Goal: Information Seeking & Learning: Learn about a topic

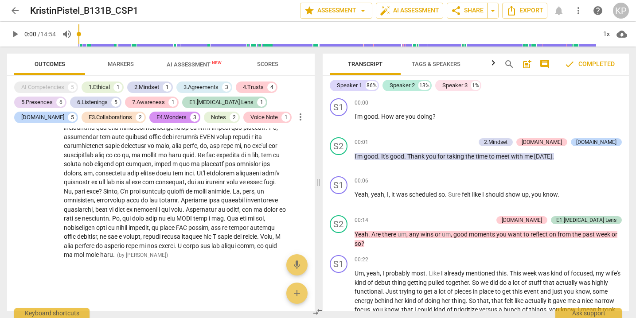
scroll to position [2049, 0]
click at [15, 11] on span "arrow_back" at bounding box center [15, 10] width 11 height 11
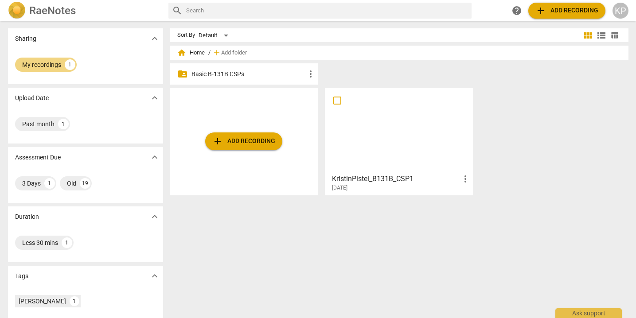
click at [211, 76] on p "Basic B-131B CSPs" at bounding box center [248, 74] width 114 height 9
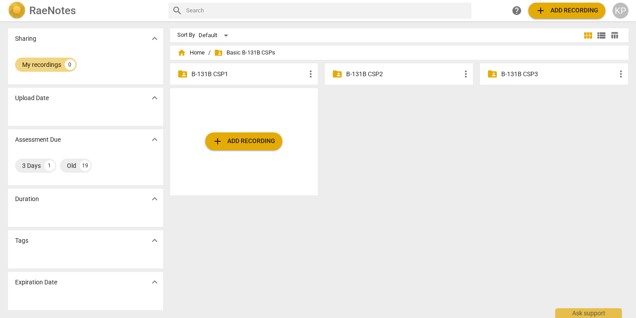
click at [307, 78] on span "more_vert" at bounding box center [310, 74] width 11 height 11
click at [334, 132] on div at bounding box center [318, 159] width 636 height 318
click at [75, 168] on div "Old" at bounding box center [71, 165] width 9 height 9
click at [28, 165] on div "Old" at bounding box center [26, 165] width 9 height 9
click at [196, 51] on span "home Home" at bounding box center [190, 52] width 27 height 9
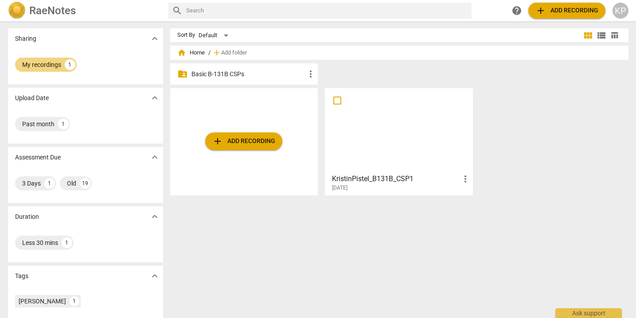
click at [202, 75] on p "Basic B-131B CSPs" at bounding box center [248, 74] width 114 height 9
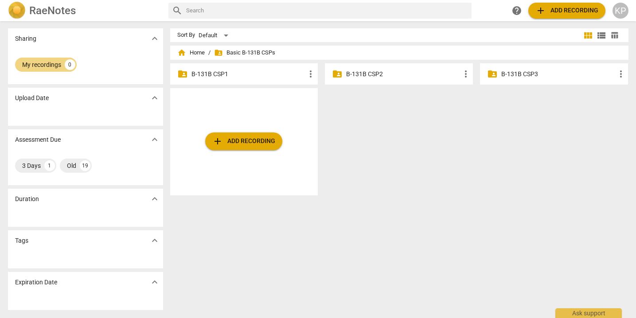
click at [202, 75] on p "B-131B CSP1" at bounding box center [248, 74] width 114 height 9
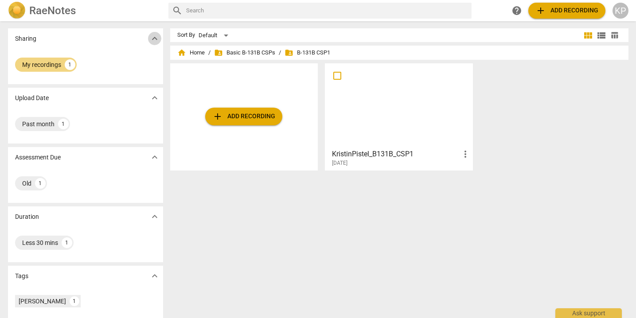
click at [151, 43] on span "expand_more" at bounding box center [154, 38] width 11 height 11
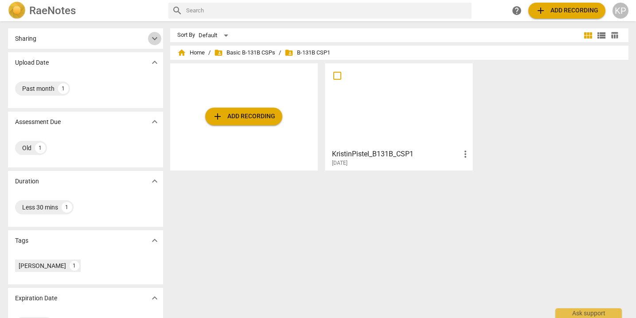
click at [151, 43] on span "expand_more" at bounding box center [154, 38] width 11 height 11
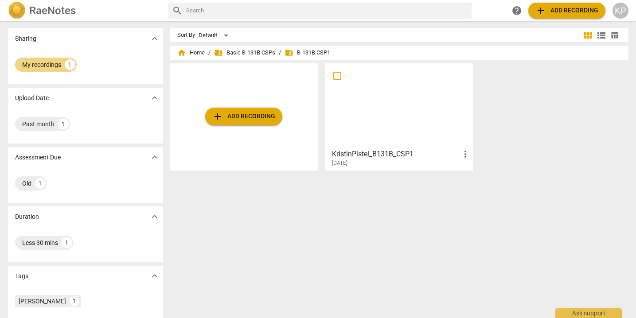
click at [39, 11] on h2 "RaeNotes" at bounding box center [52, 10] width 47 height 12
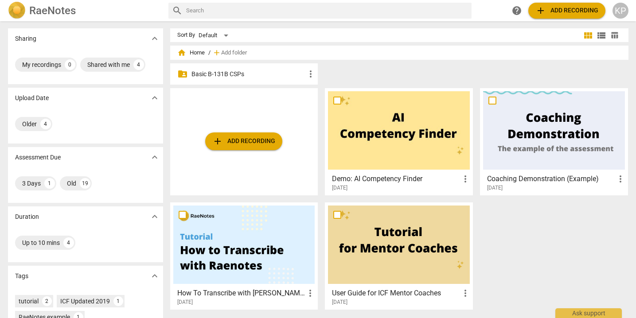
click at [239, 74] on p "Basic B-131B CSPs" at bounding box center [248, 74] width 114 height 9
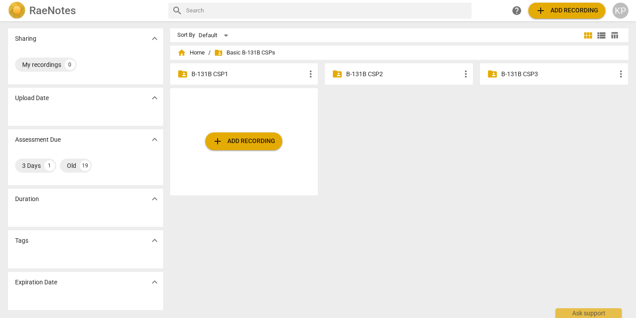
click at [215, 73] on p "B-131B CSP1" at bounding box center [248, 74] width 114 height 9
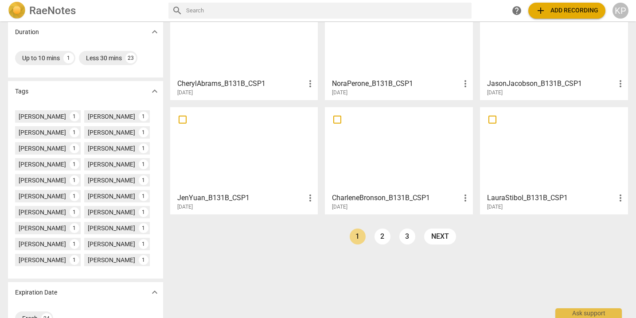
scroll to position [208, 0]
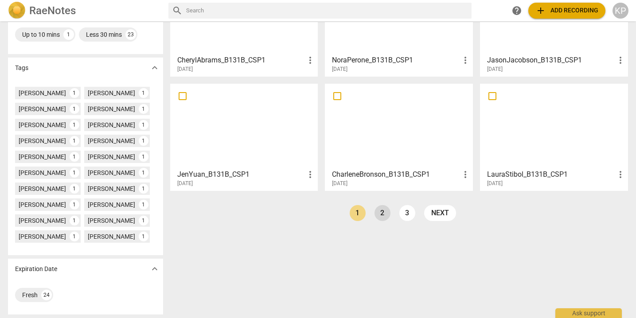
click at [381, 214] on link "2" at bounding box center [382, 213] width 16 height 16
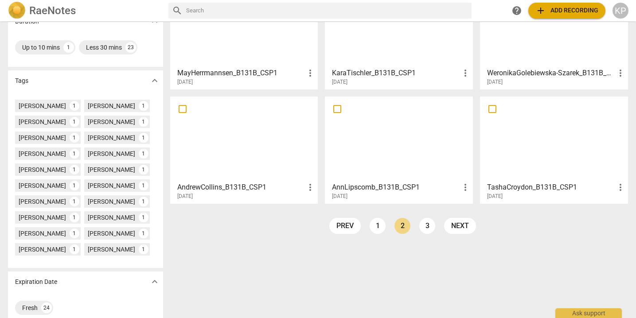
scroll to position [199, 0]
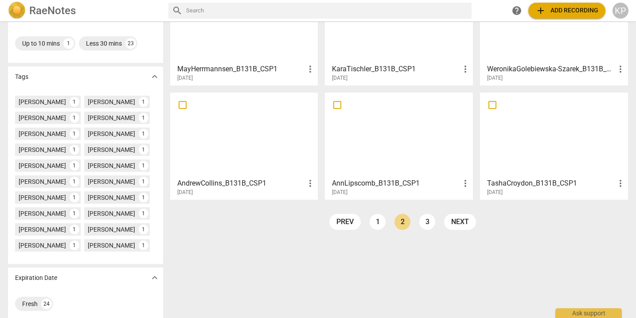
click at [268, 168] on div at bounding box center [244, 135] width 142 height 78
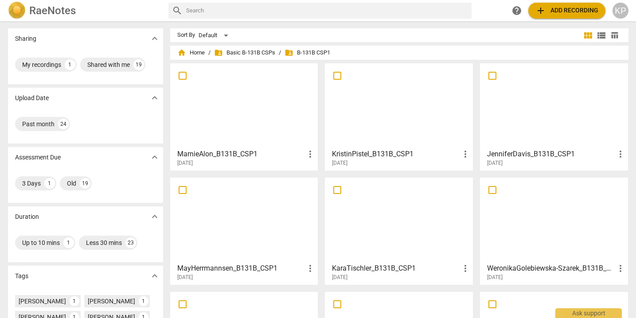
click at [372, 107] on div at bounding box center [399, 105] width 142 height 78
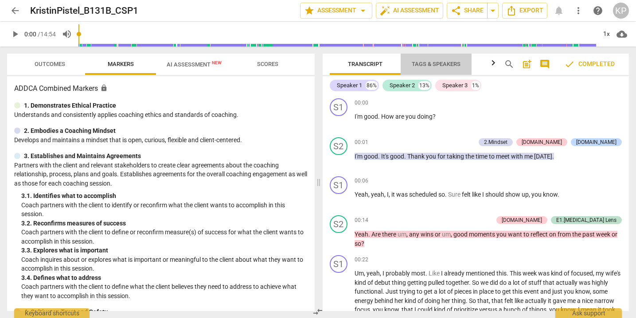
click at [433, 64] on span "Tags & Speakers" at bounding box center [436, 64] width 49 height 7
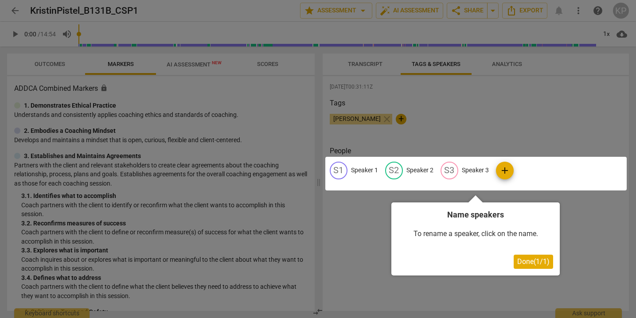
click at [363, 66] on div at bounding box center [318, 159] width 636 height 318
click at [529, 264] on span "Done ( 1 / 1 )" at bounding box center [533, 261] width 32 height 8
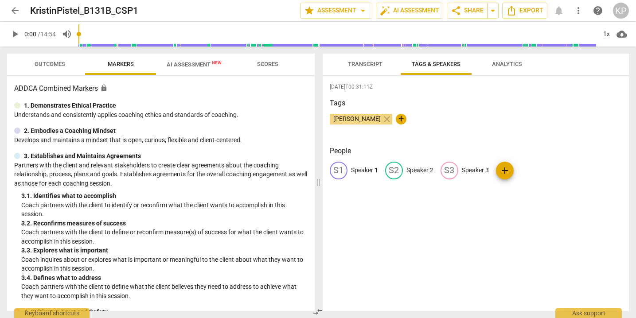
click at [368, 69] on span "Transcript" at bounding box center [365, 64] width 56 height 12
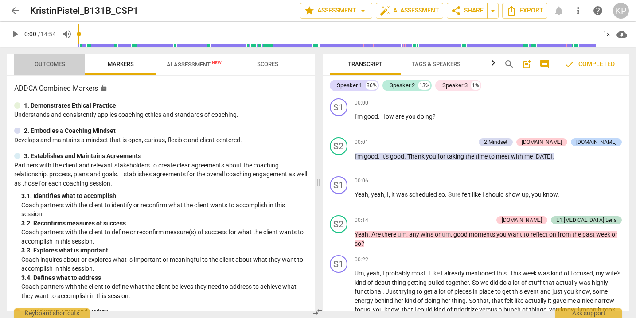
click at [50, 61] on span "Outcomes" at bounding box center [50, 64] width 31 height 7
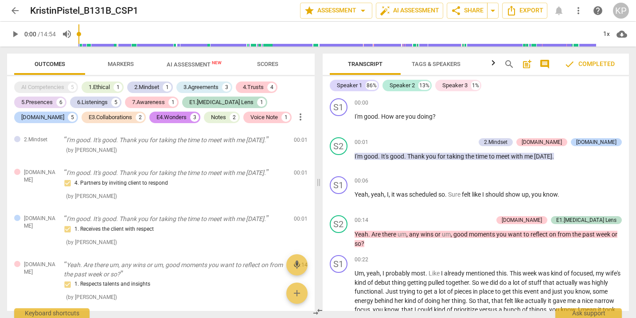
click at [274, 70] on button "Scores" at bounding box center [267, 64] width 71 height 21
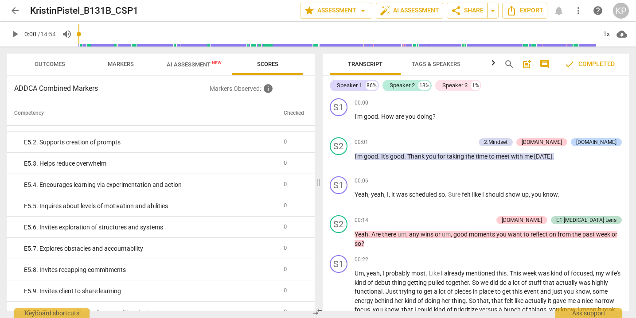
scroll to position [1797, 0]
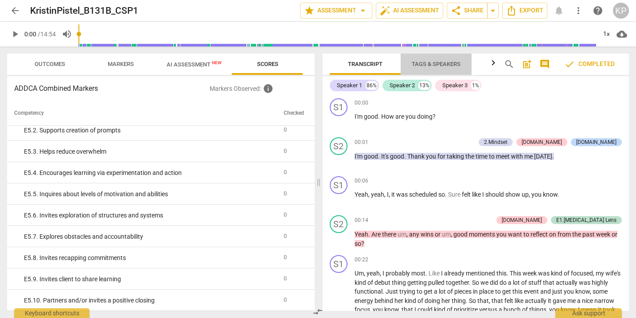
click at [460, 64] on span "Tags & Speakers" at bounding box center [436, 64] width 49 height 7
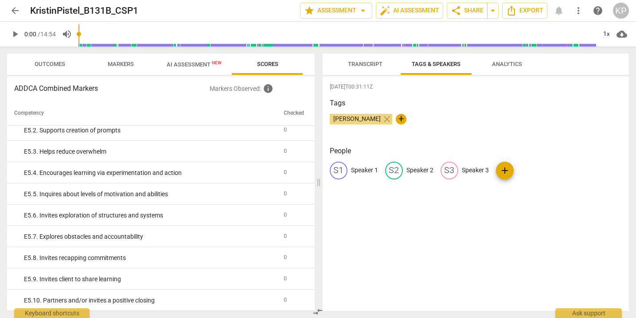
click at [372, 64] on span "Transcript" at bounding box center [365, 64] width 35 height 7
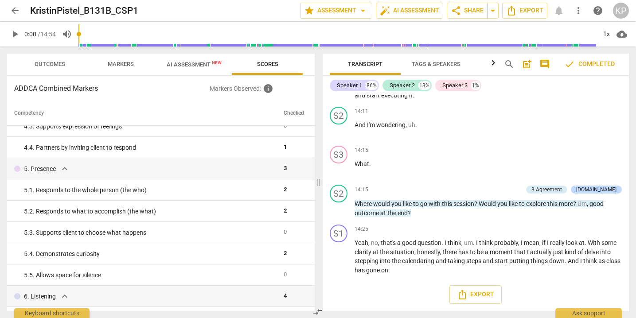
scroll to position [112, 0]
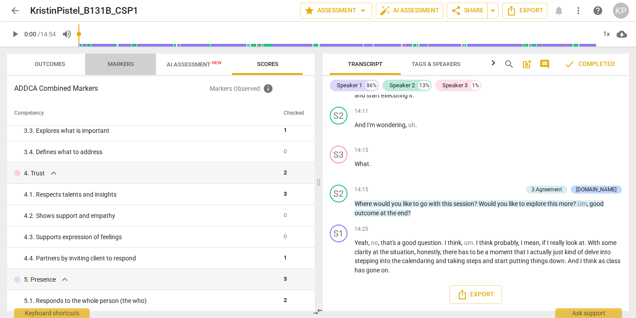
click at [119, 64] on span "Markers" at bounding box center [121, 64] width 26 height 7
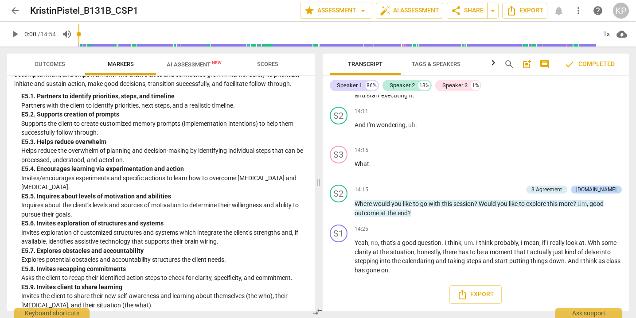
scroll to position [2319, 0]
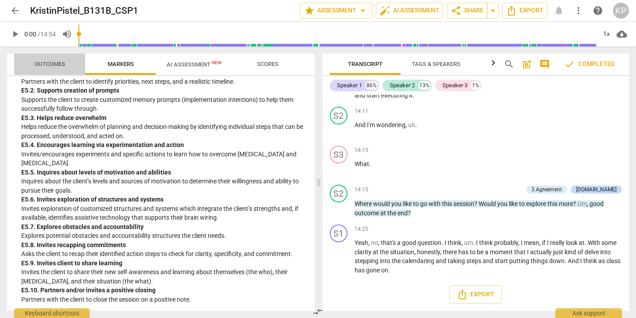
click at [42, 66] on span "Outcomes" at bounding box center [50, 64] width 31 height 7
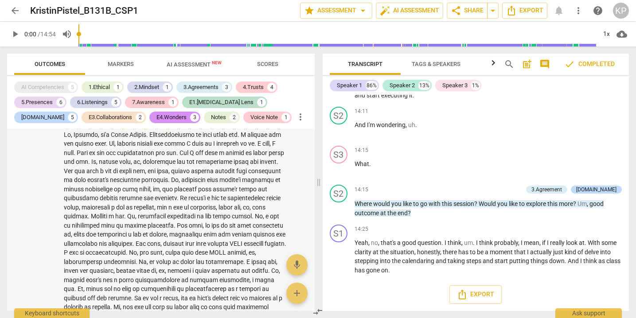
scroll to position [1789, 0]
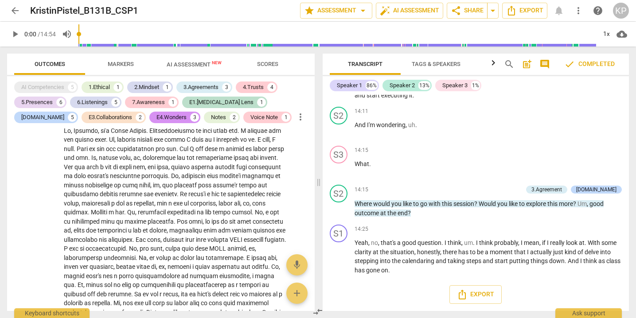
click at [11, 12] on span "arrow_back" at bounding box center [15, 10] width 11 height 11
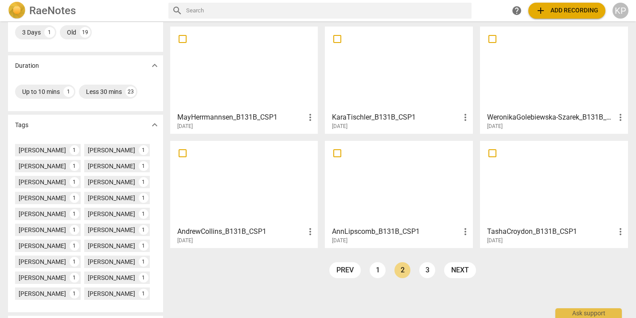
scroll to position [159, 0]
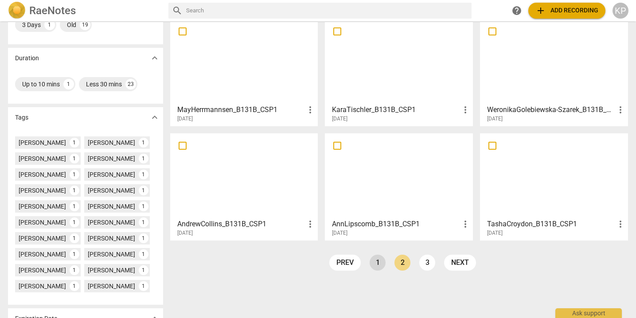
click at [378, 265] on link "1" at bounding box center [378, 263] width 16 height 16
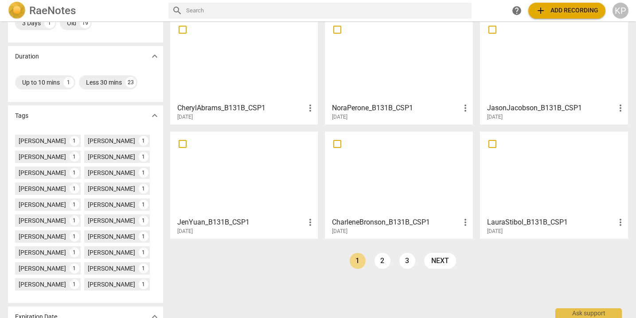
scroll to position [171, 0]
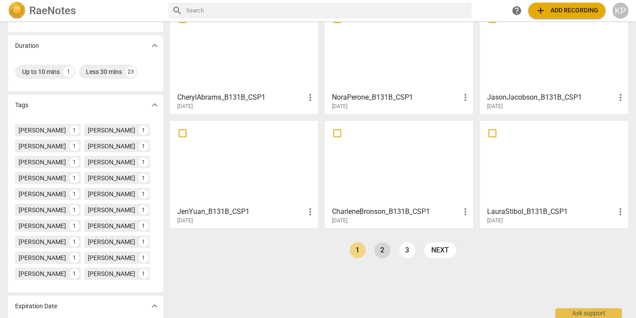
click at [379, 257] on link "2" at bounding box center [382, 250] width 16 height 16
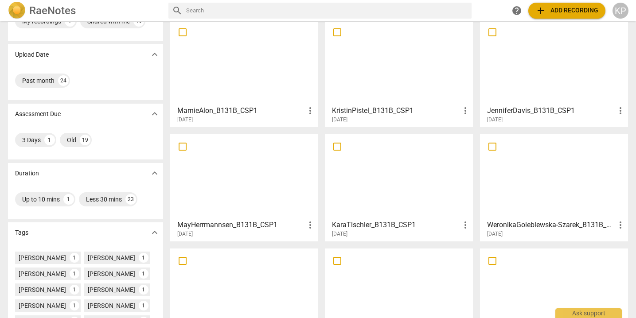
scroll to position [44, 0]
click at [256, 64] on div at bounding box center [244, 62] width 142 height 78
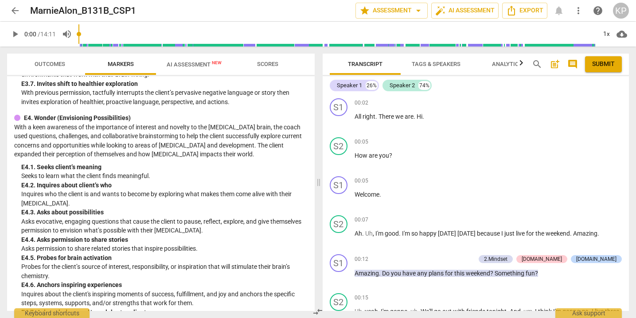
scroll to position [2037, 0]
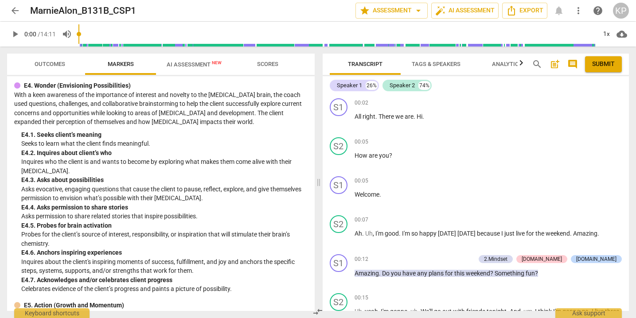
click at [48, 67] on span "Outcomes" at bounding box center [50, 64] width 31 height 7
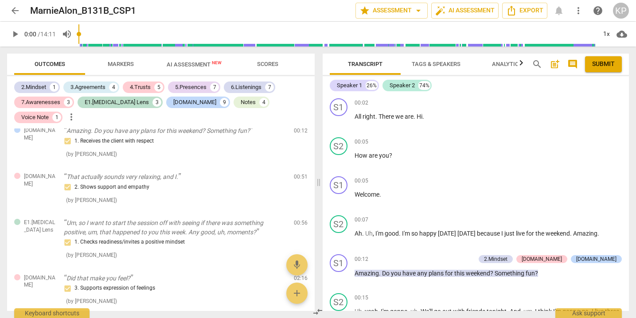
scroll to position [0, 0]
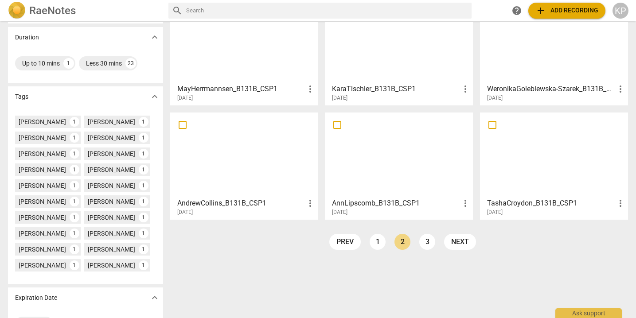
scroll to position [208, 0]
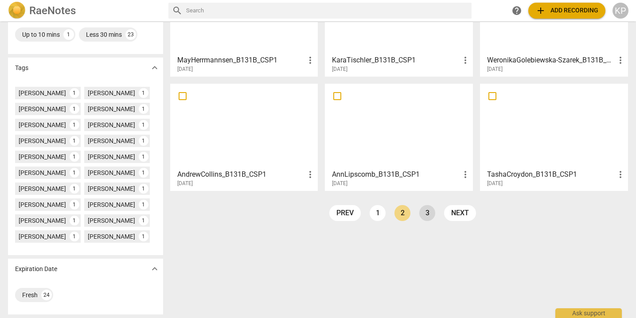
click at [420, 214] on link "3" at bounding box center [427, 213] width 16 height 16
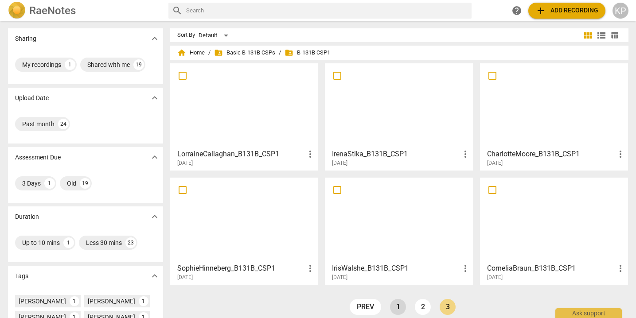
click at [390, 306] on link "1" at bounding box center [398, 307] width 16 height 16
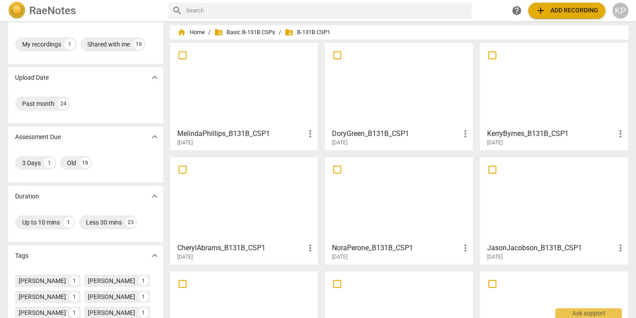
scroll to position [24, 0]
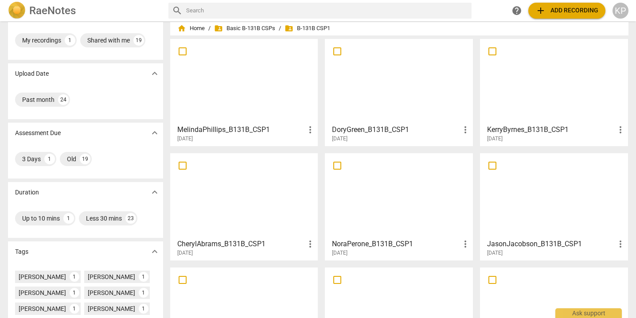
click at [533, 200] on div at bounding box center [554, 195] width 142 height 78
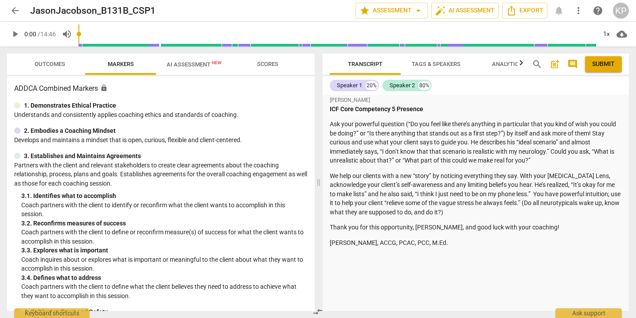
scroll to position [385, 0]
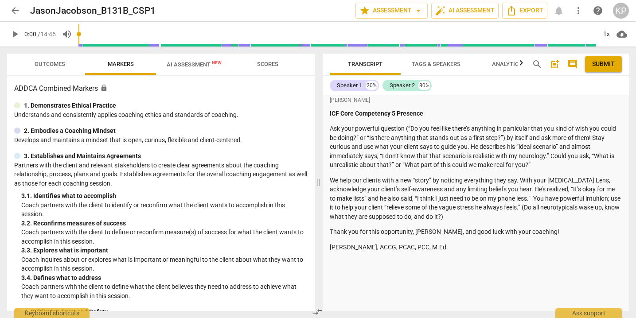
click at [15, 13] on span "arrow_back" at bounding box center [15, 10] width 11 height 11
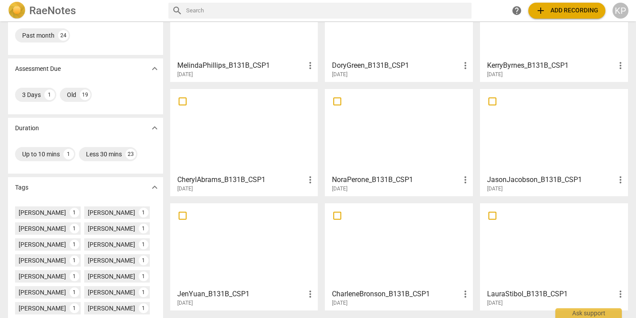
scroll to position [208, 0]
